Goal: Navigation & Orientation: Find specific page/section

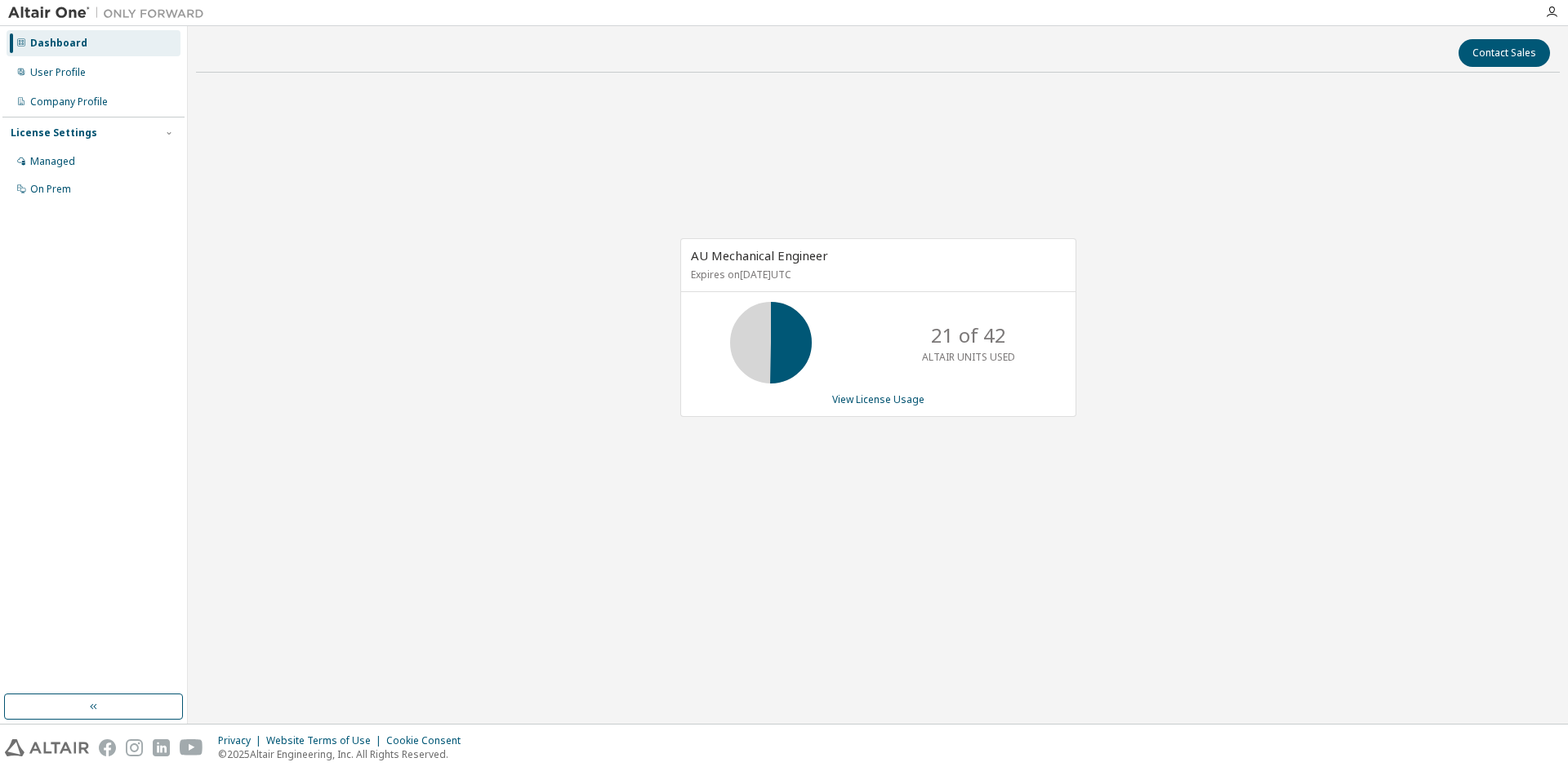
click at [326, 194] on div "AU Mechanical Engineer Expires on [DATE] UTC 21 of 42 ALTAIR UNITS USED View Li…" at bounding box center [878, 336] width 1364 height 501
